Goal: Task Accomplishment & Management: Manage account settings

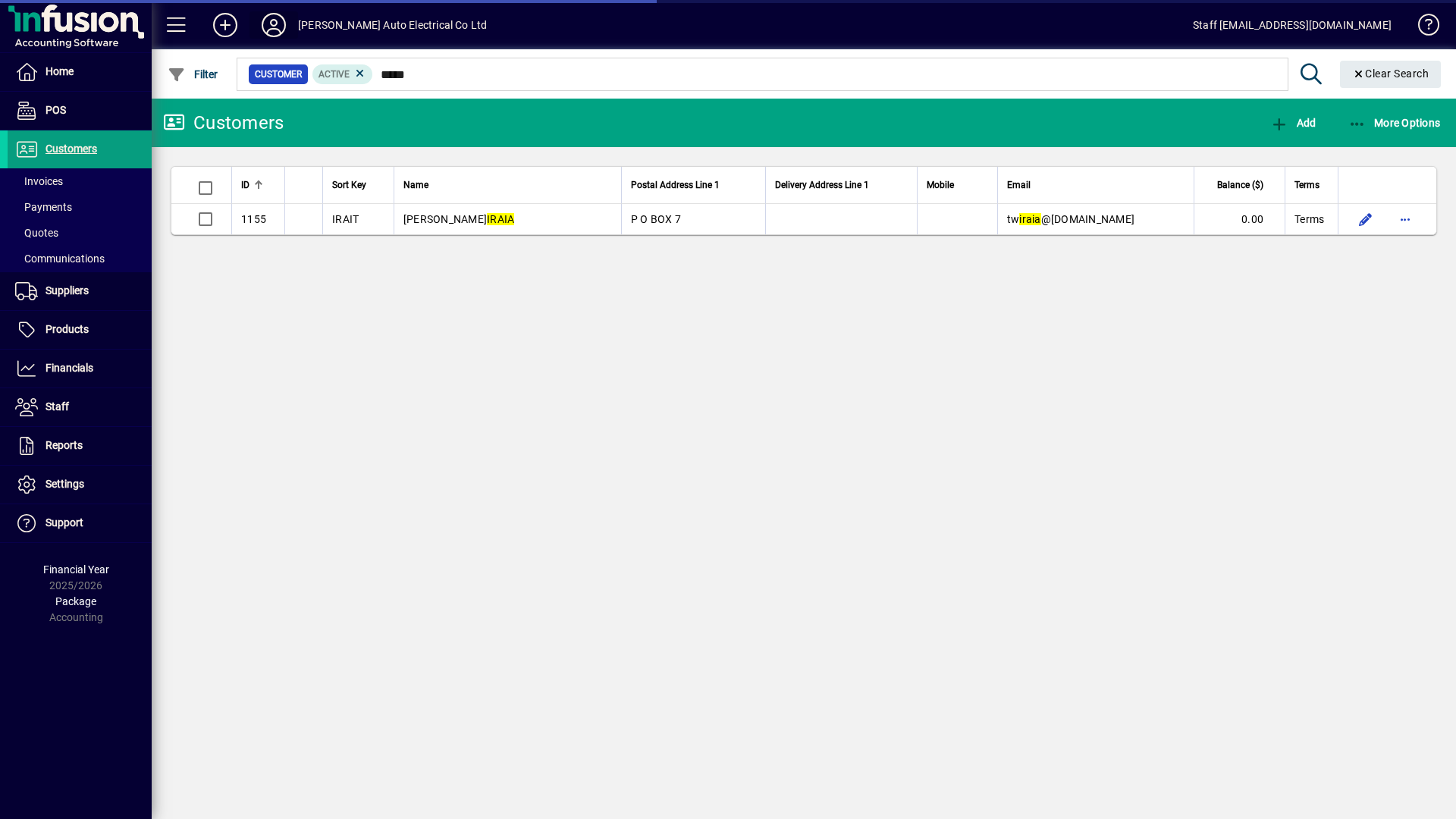
click at [277, 23] on icon at bounding box center [274, 25] width 30 height 24
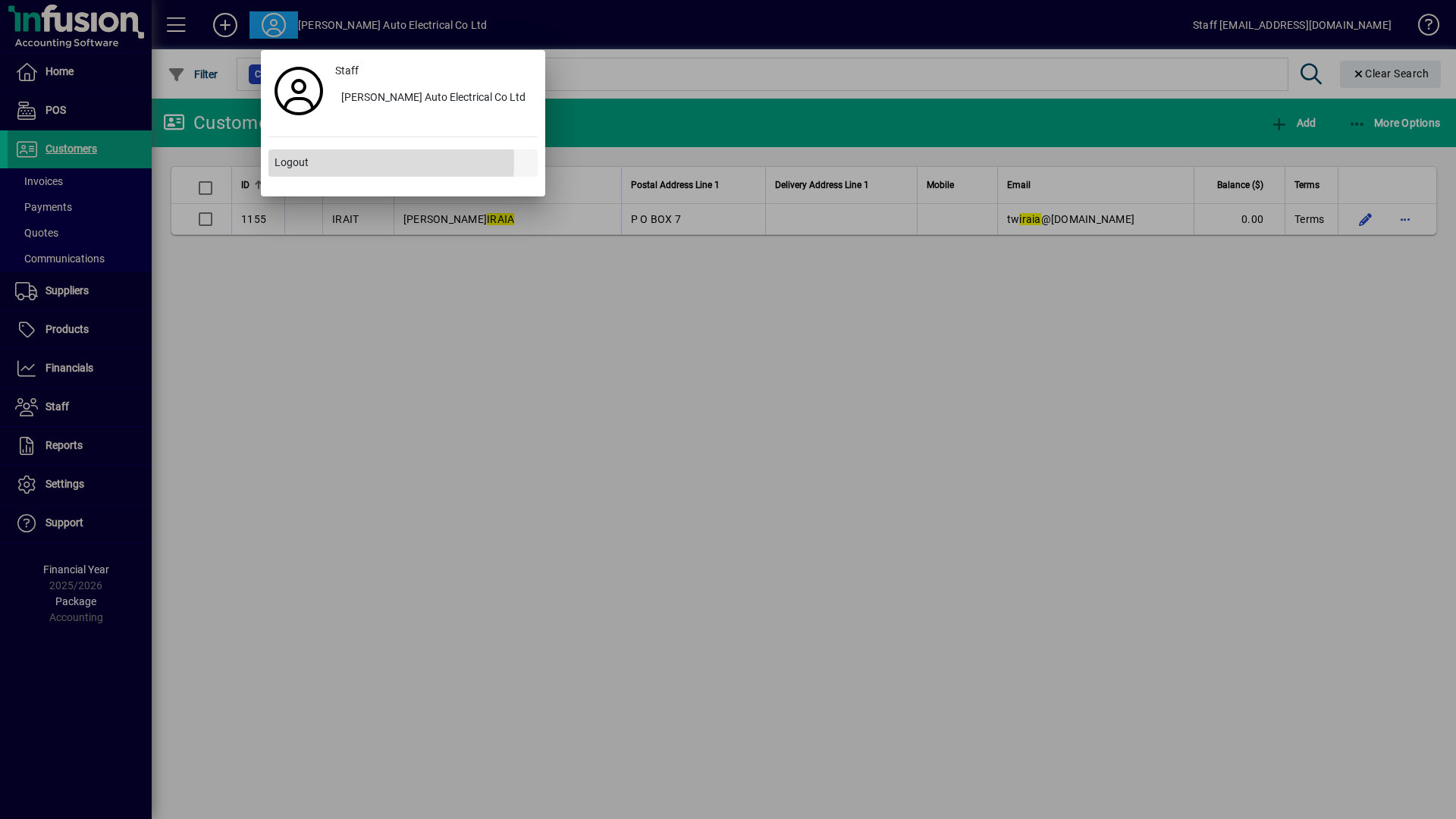
click at [282, 161] on span "Logout" at bounding box center [291, 162] width 34 height 16
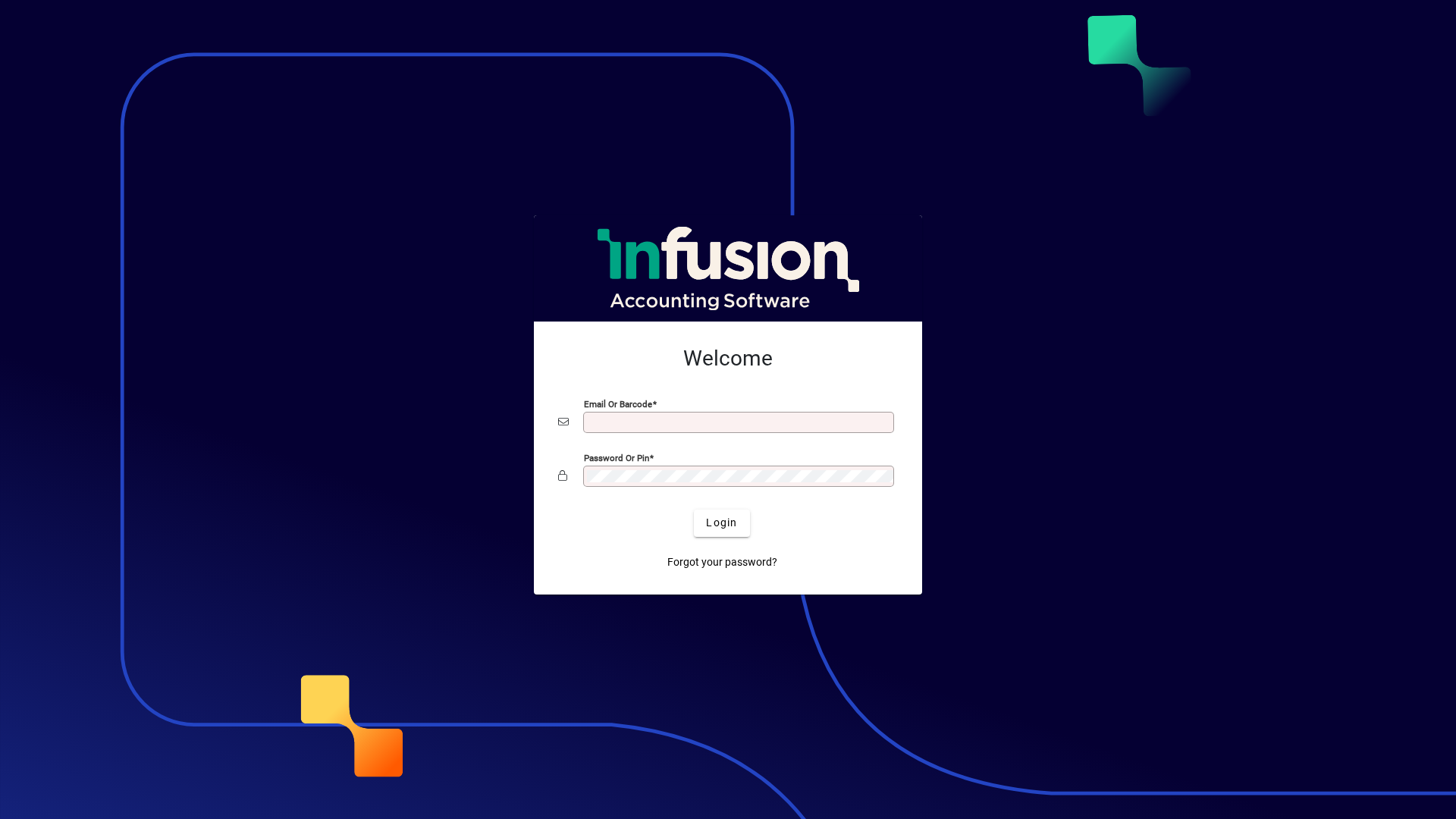
type input "**********"
